Goal: Task Accomplishment & Management: Use online tool/utility

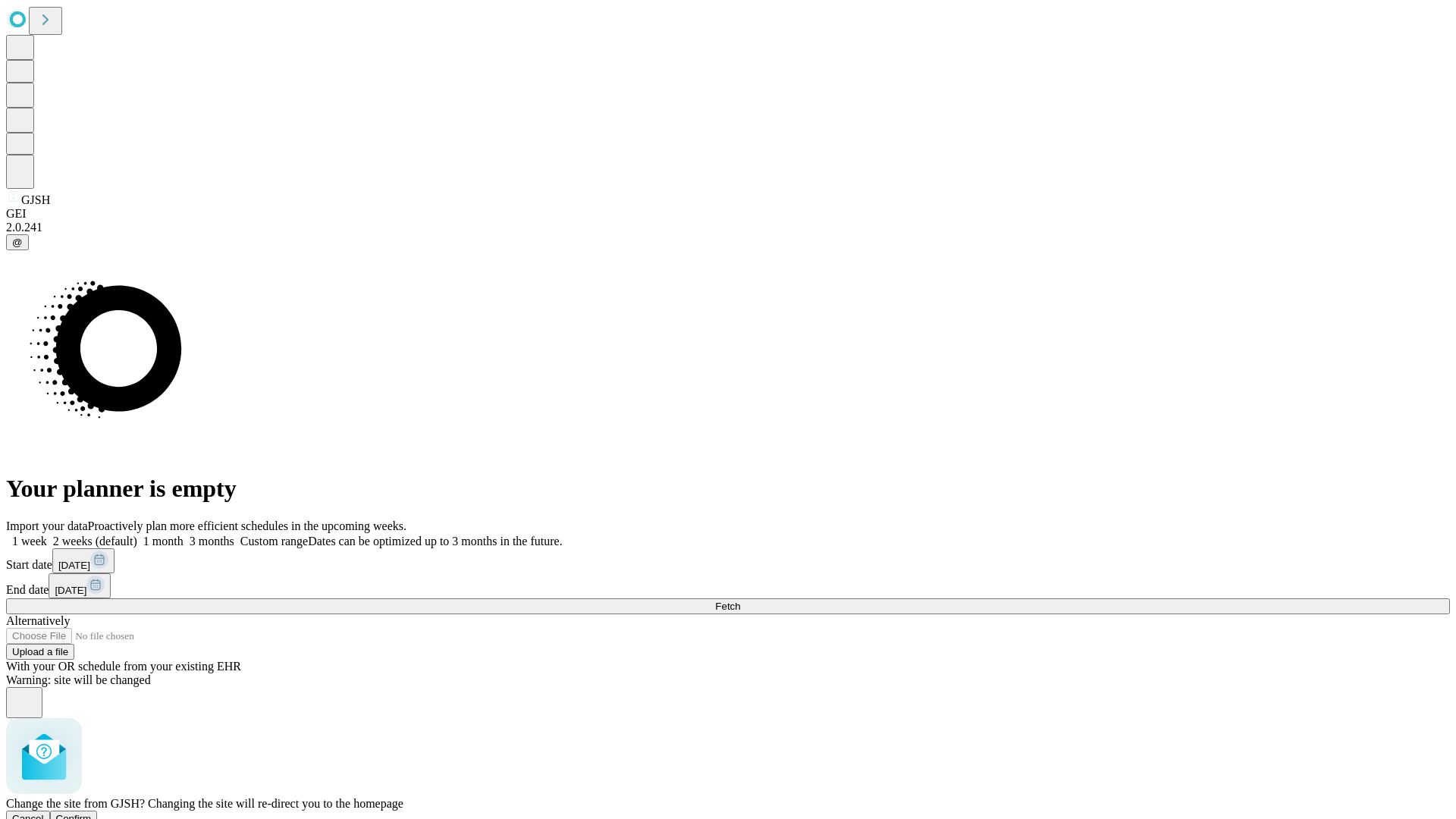
click at [92, 813] on span "Confirm" at bounding box center [74, 819] width 36 height 12
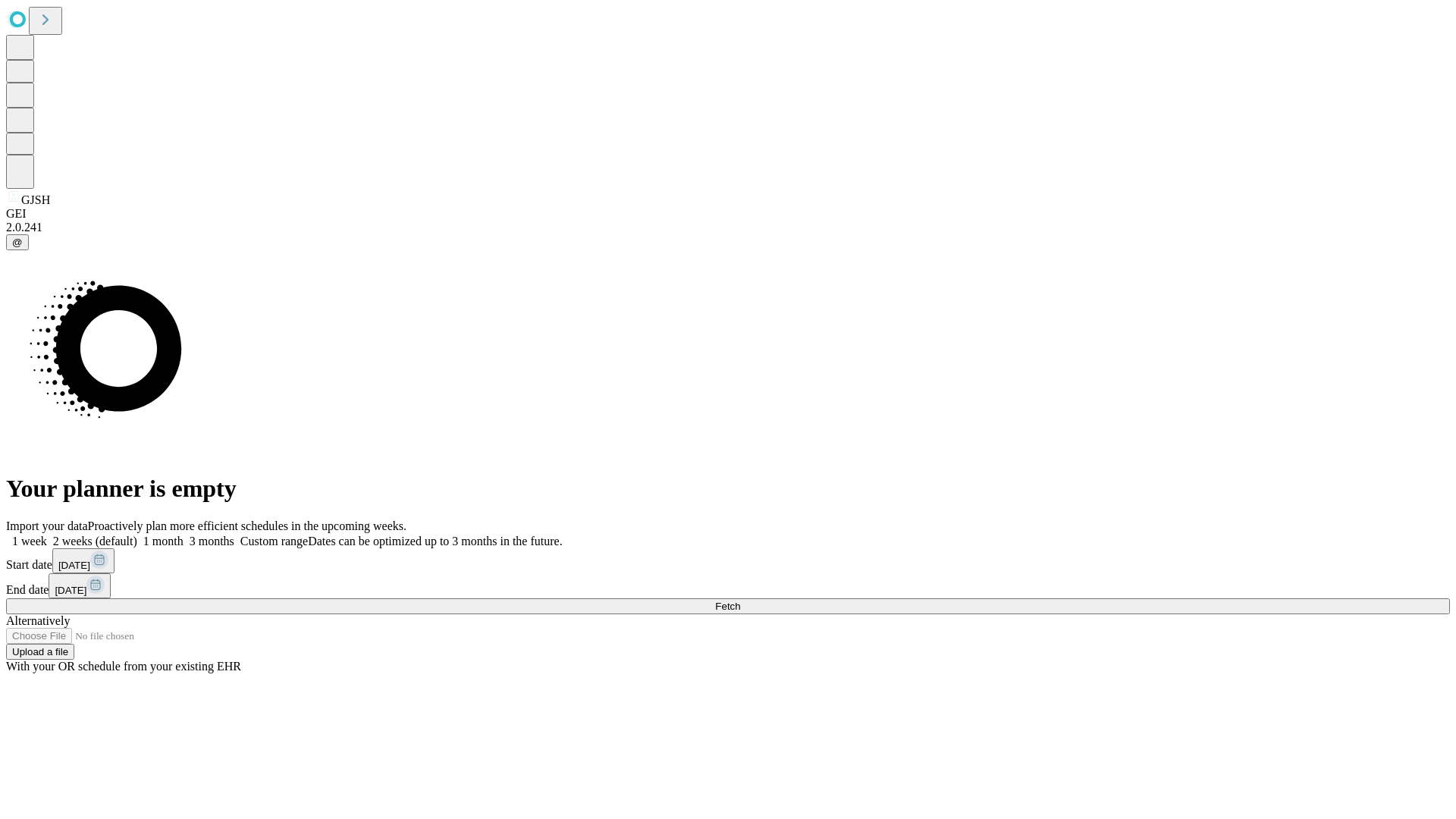
click at [47, 535] on label "1 week" at bounding box center [26, 540] width 41 height 13
click at [740, 601] on span "Fetch" at bounding box center [728, 607] width 25 height 12
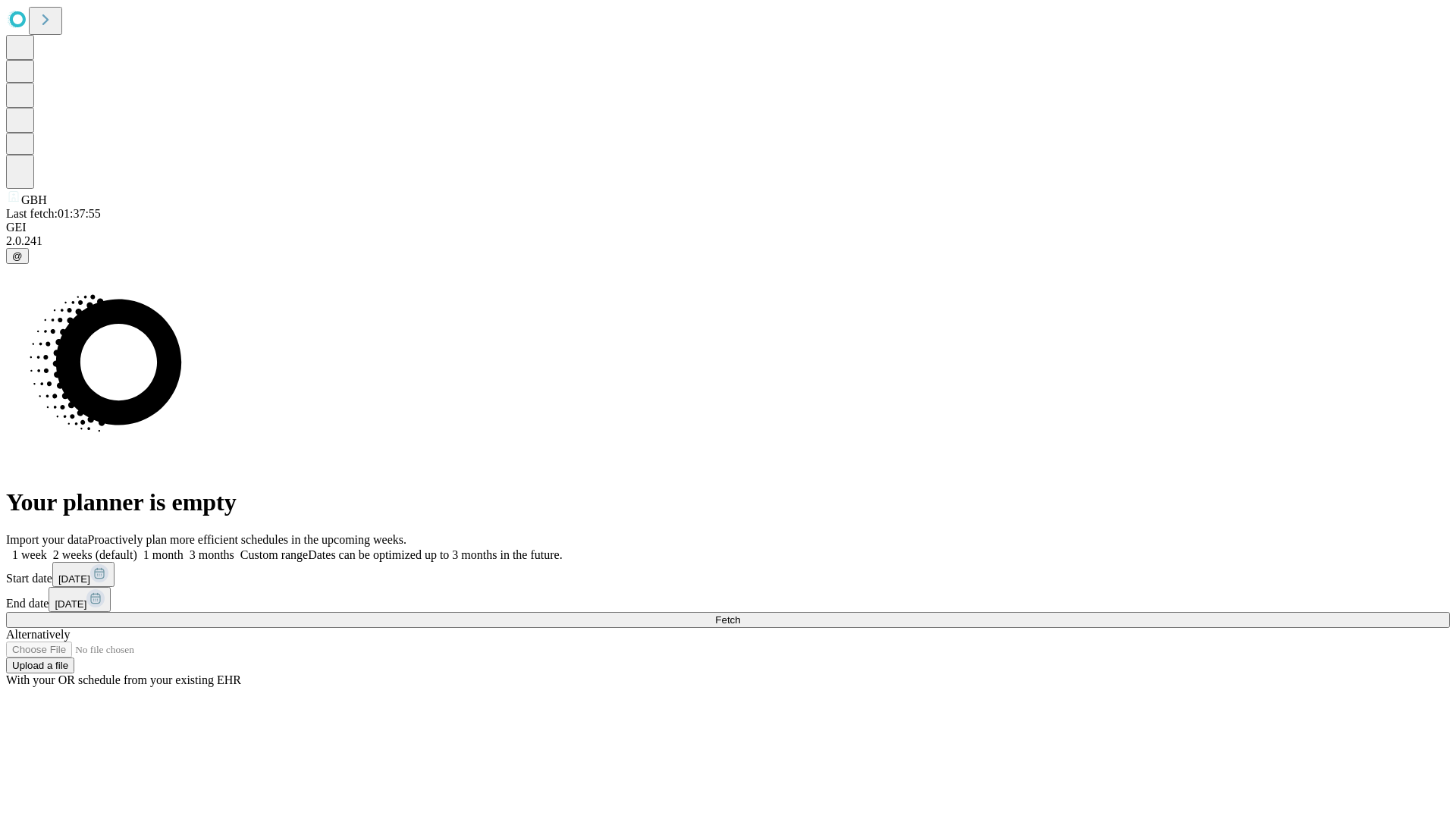
click at [47, 548] on label "1 week" at bounding box center [26, 554] width 41 height 13
click at [740, 614] on span "Fetch" at bounding box center [728, 620] width 25 height 12
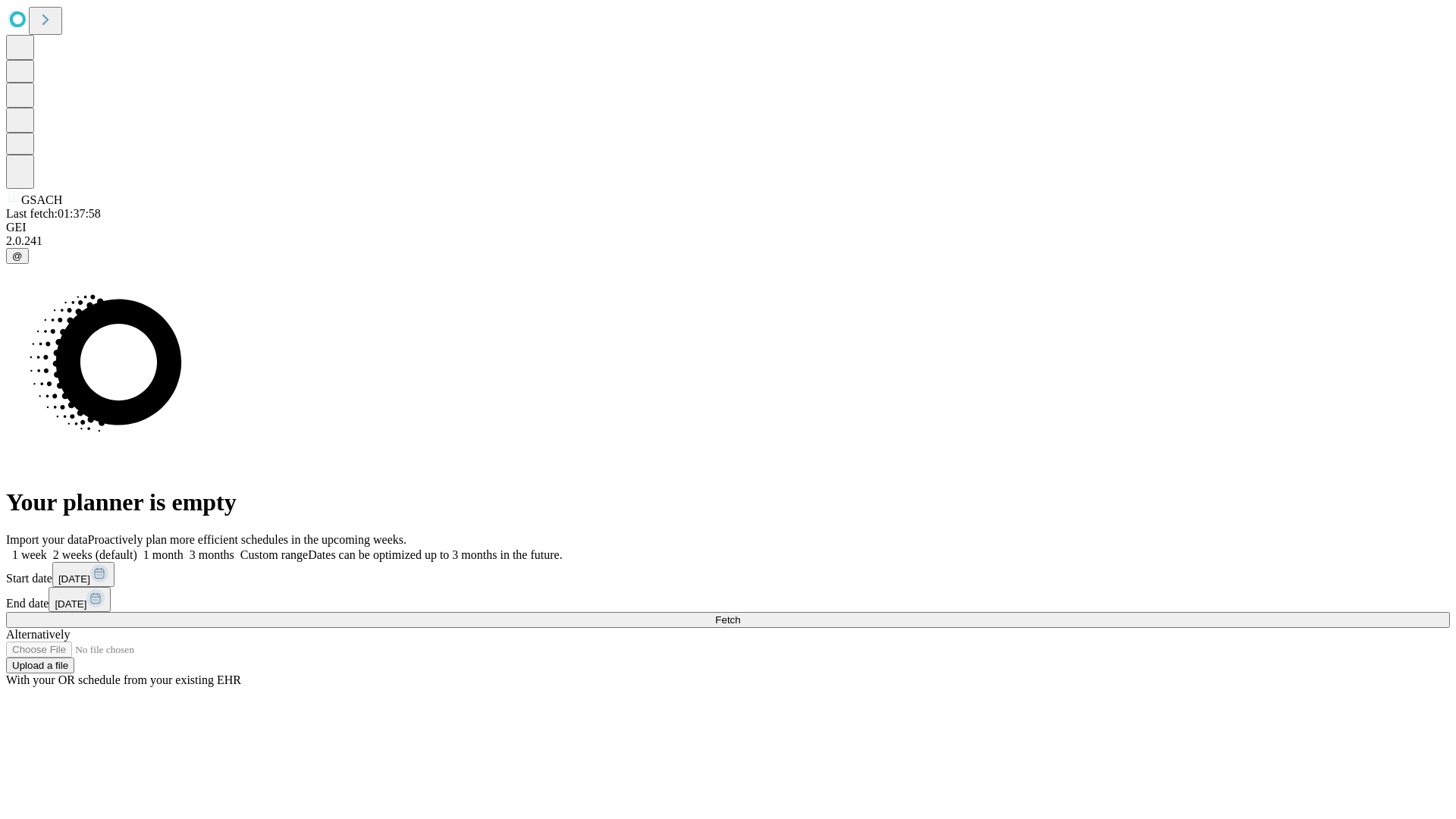
click at [47, 548] on label "1 week" at bounding box center [26, 554] width 41 height 13
click at [740, 614] on span "Fetch" at bounding box center [728, 620] width 25 height 12
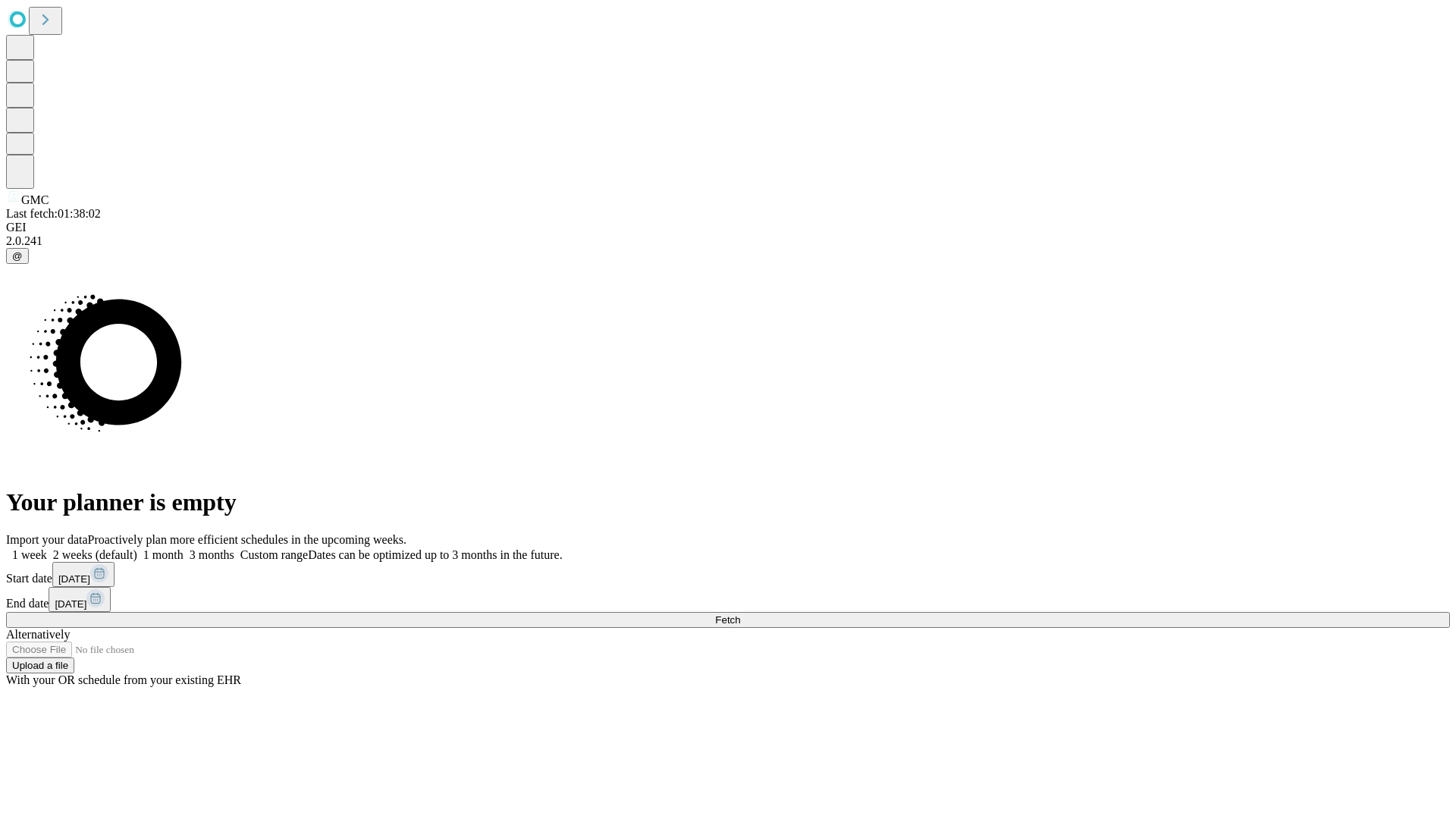
click at [47, 548] on label "1 week" at bounding box center [26, 554] width 41 height 13
click at [740, 614] on span "Fetch" at bounding box center [728, 620] width 25 height 12
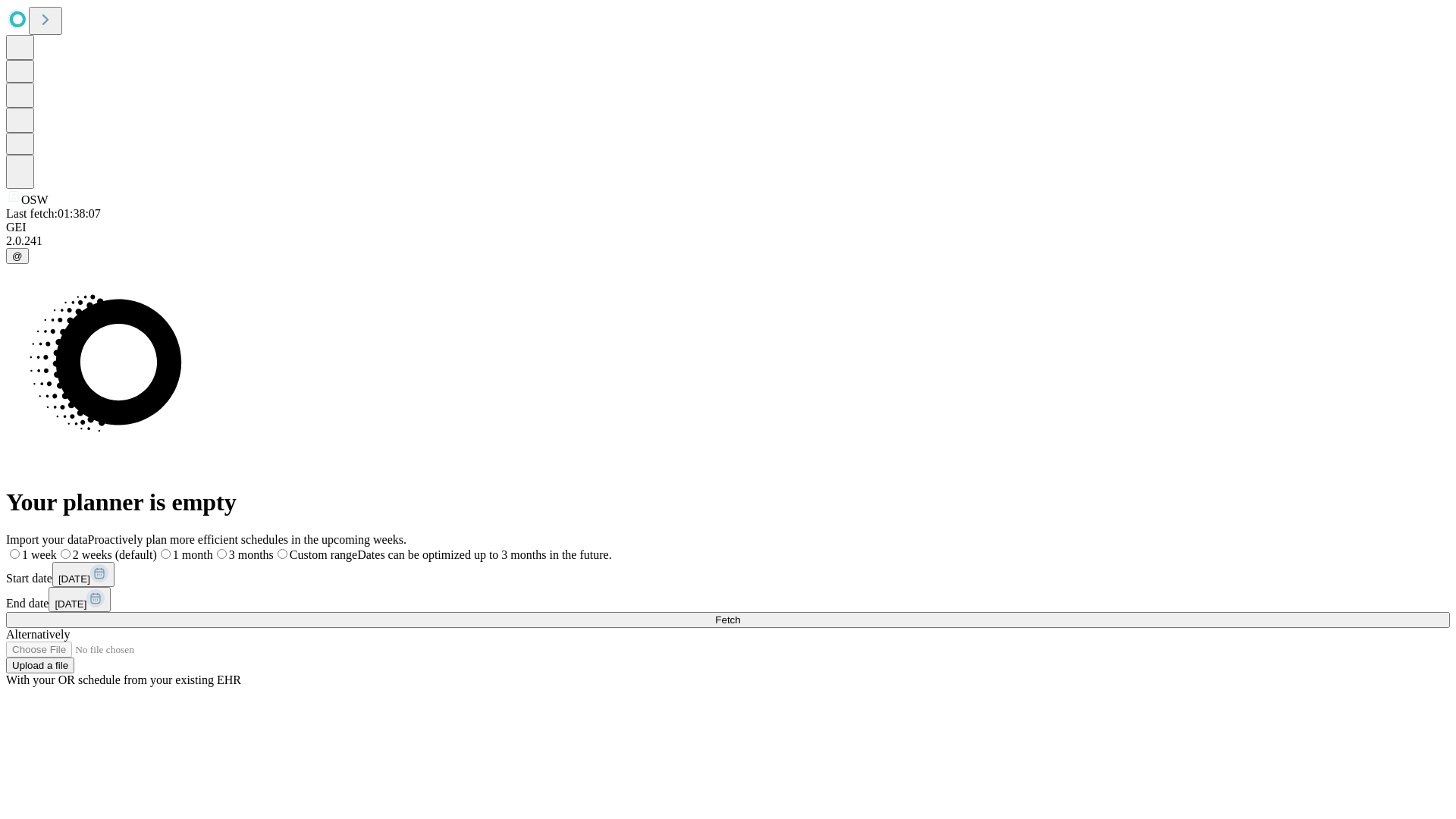
click at [740, 614] on span "Fetch" at bounding box center [728, 620] width 25 height 12
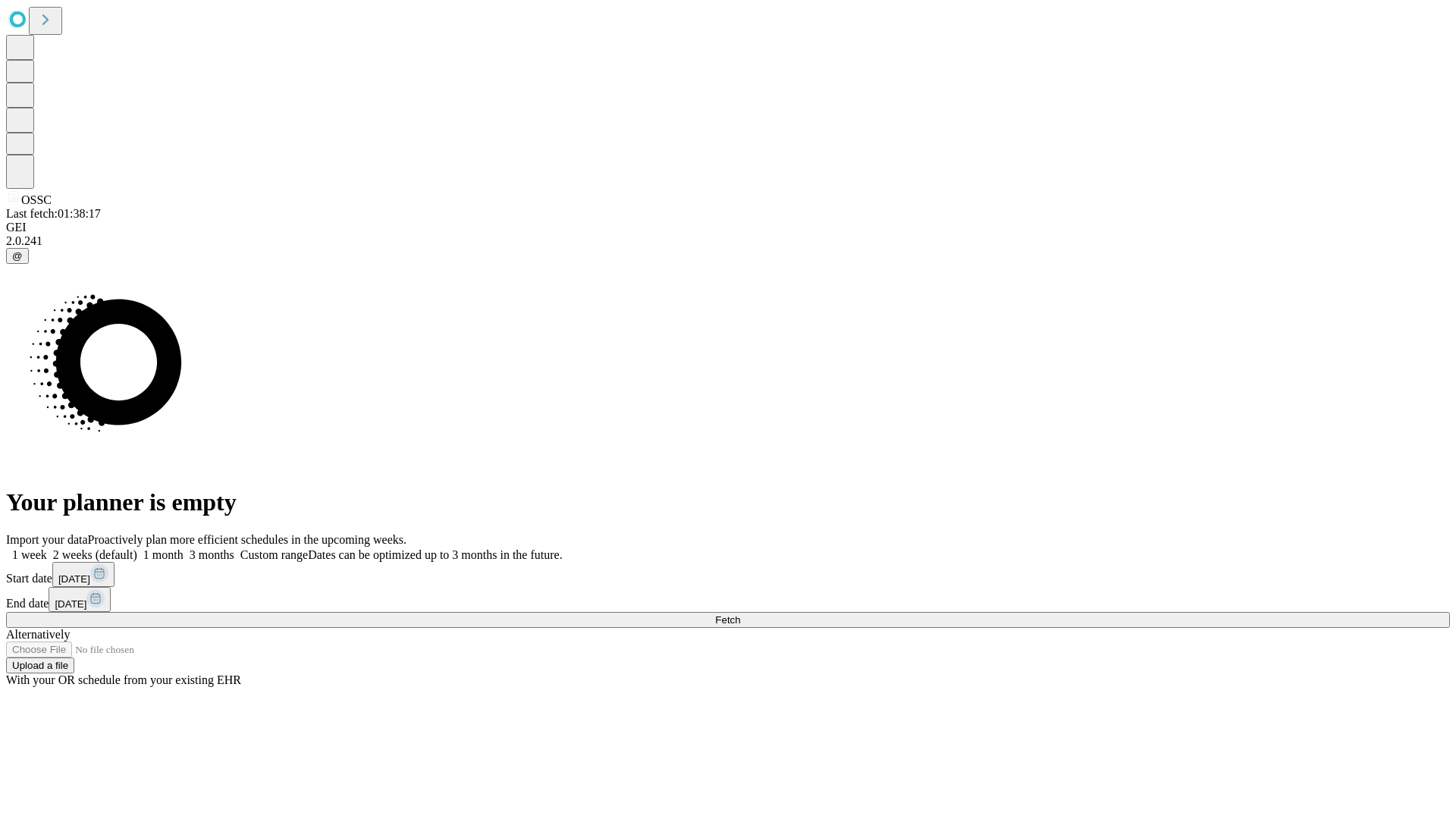
click at [47, 548] on label "1 week" at bounding box center [26, 554] width 41 height 13
click at [740, 614] on span "Fetch" at bounding box center [728, 620] width 25 height 12
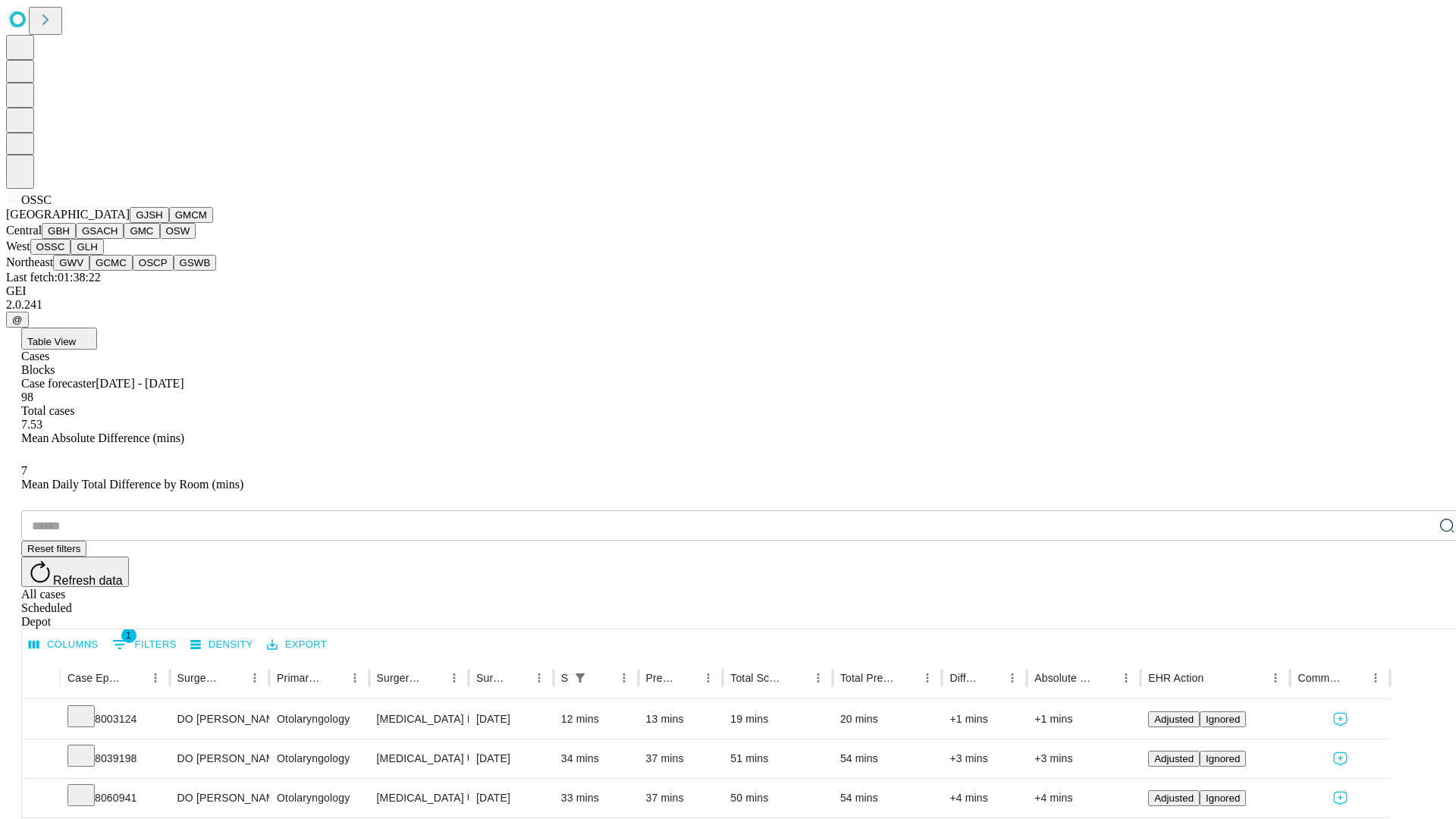
click at [103, 255] on button "GLH" at bounding box center [86, 246] width 32 height 16
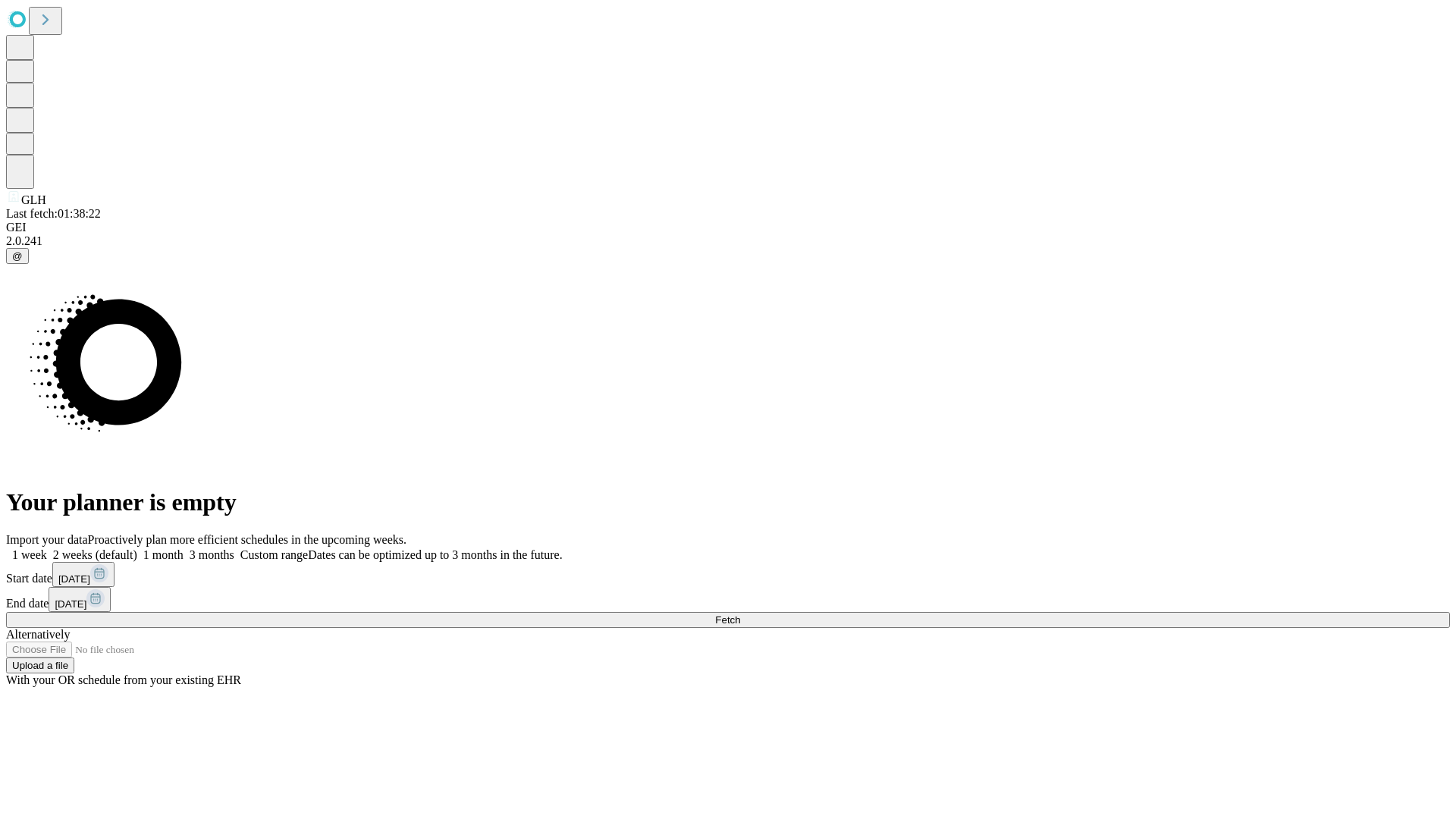
click at [47, 548] on label "1 week" at bounding box center [26, 554] width 41 height 13
click at [740, 614] on span "Fetch" at bounding box center [728, 620] width 25 height 12
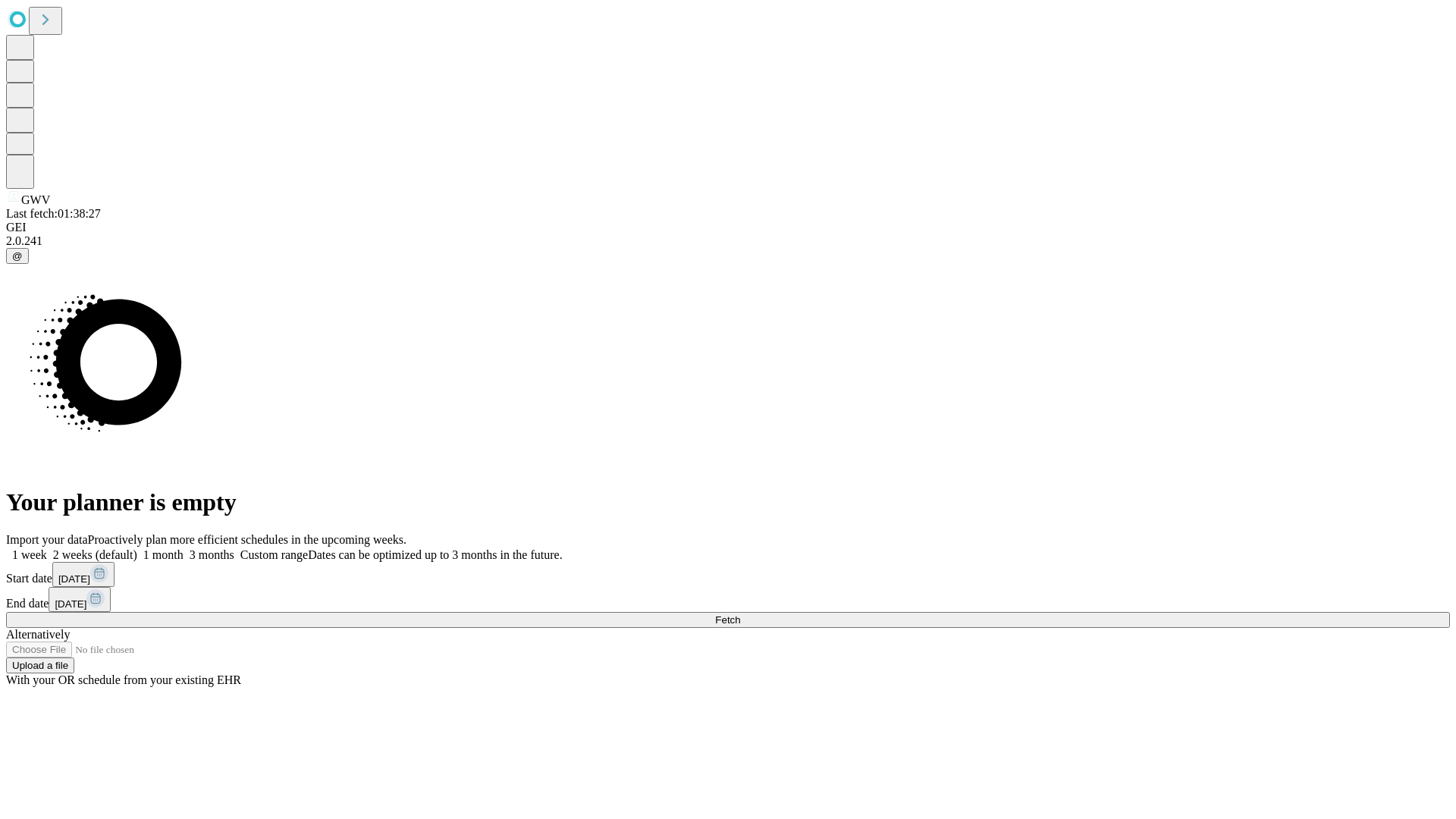
click at [47, 548] on label "1 week" at bounding box center [26, 554] width 41 height 13
click at [740, 614] on span "Fetch" at bounding box center [728, 620] width 25 height 12
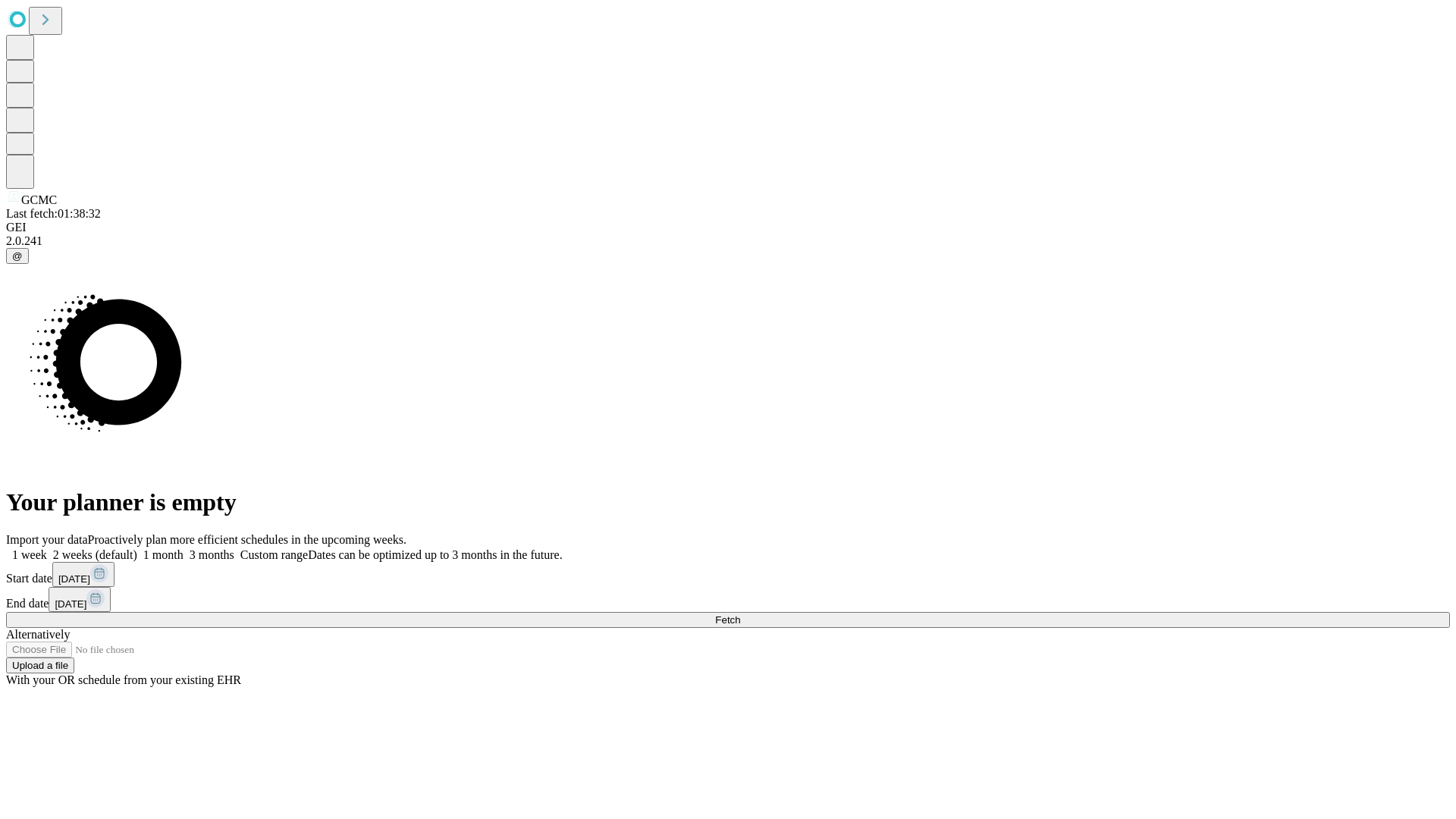
click at [740, 614] on span "Fetch" at bounding box center [728, 620] width 25 height 12
